Goal: Find specific page/section: Find specific page/section

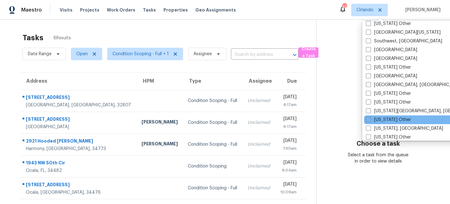
scroll to position [897, 0]
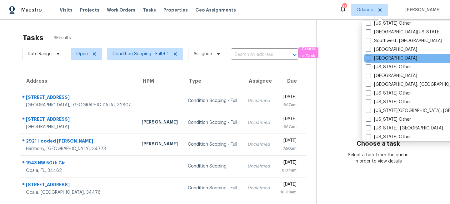
click at [379, 55] on div "[GEOGRAPHIC_DATA]" at bounding box center [427, 58] width 126 height 9
click at [372, 58] on label "[GEOGRAPHIC_DATA]" at bounding box center [391, 58] width 51 height 6
click at [370, 58] on input "[GEOGRAPHIC_DATA]" at bounding box center [368, 57] width 4 height 4
checkbox input "true"
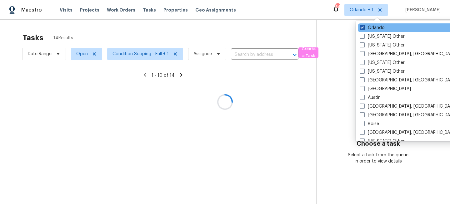
click at [368, 27] on label "Orlando" at bounding box center [372, 28] width 25 height 6
click at [364, 27] on input "Orlando" at bounding box center [362, 27] width 4 height 4
checkbox input "false"
